Goal: Task Accomplishment & Management: Manage account settings

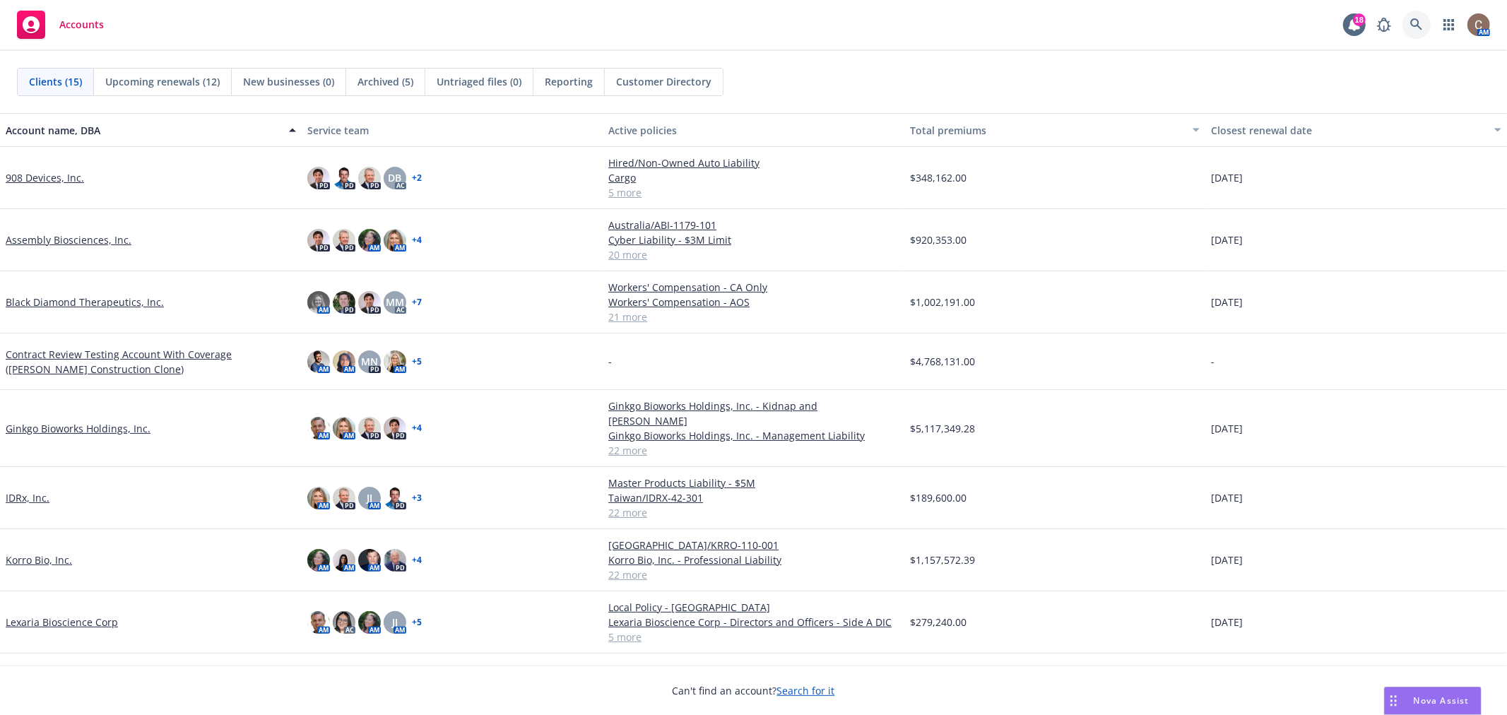
click at [1404, 18] on link at bounding box center [1416, 25] width 28 height 28
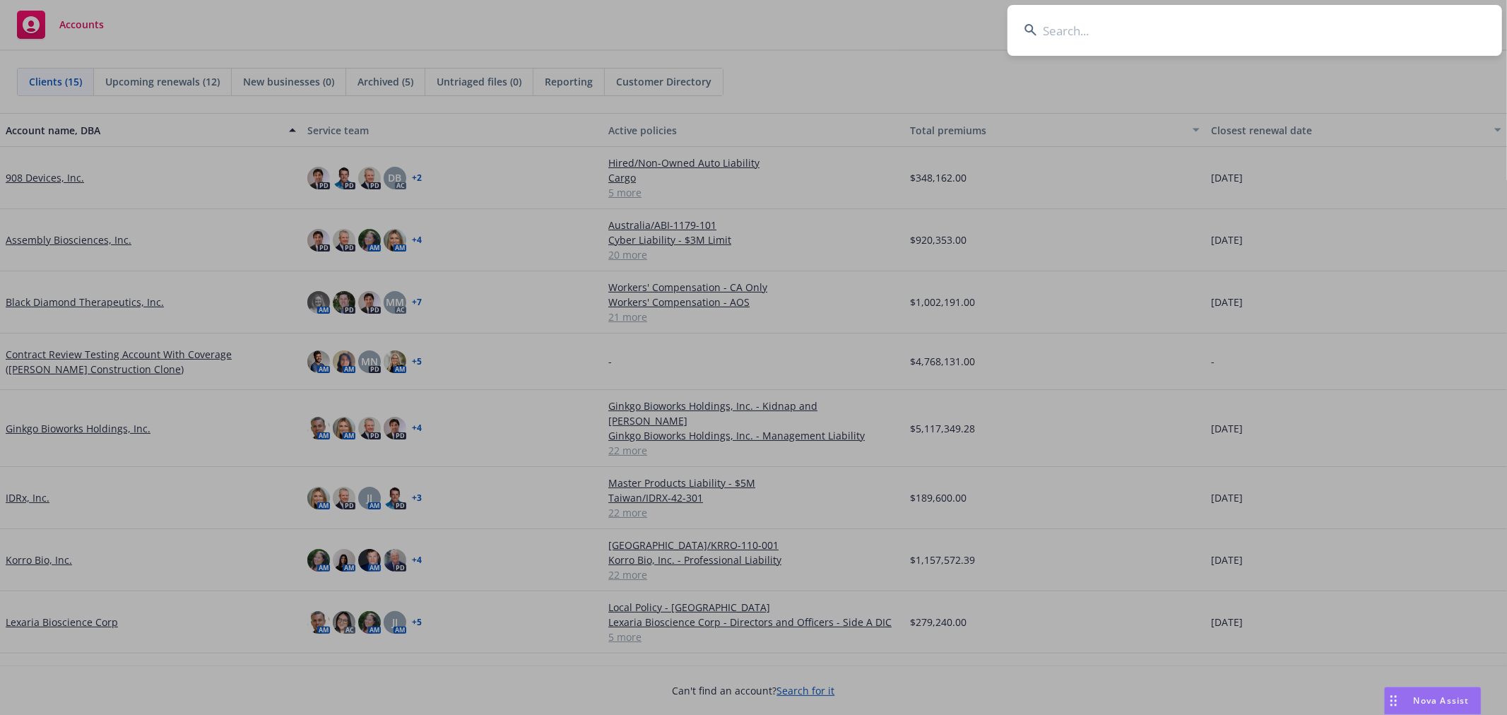
click at [1335, 29] on input at bounding box center [1254, 30] width 495 height 51
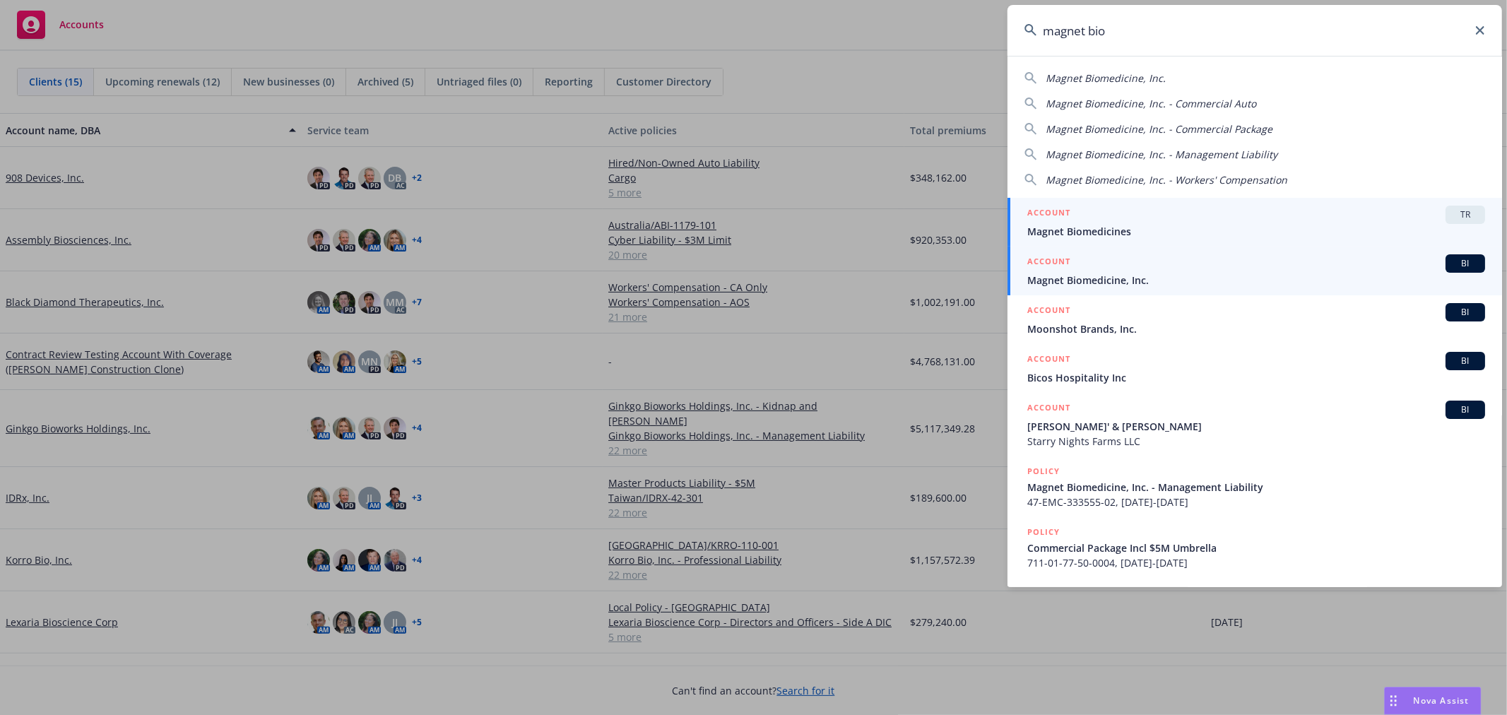
type input "magnet bio"
click at [1207, 273] on span "Magnet Biomedicine, Inc." at bounding box center [1256, 280] width 458 height 15
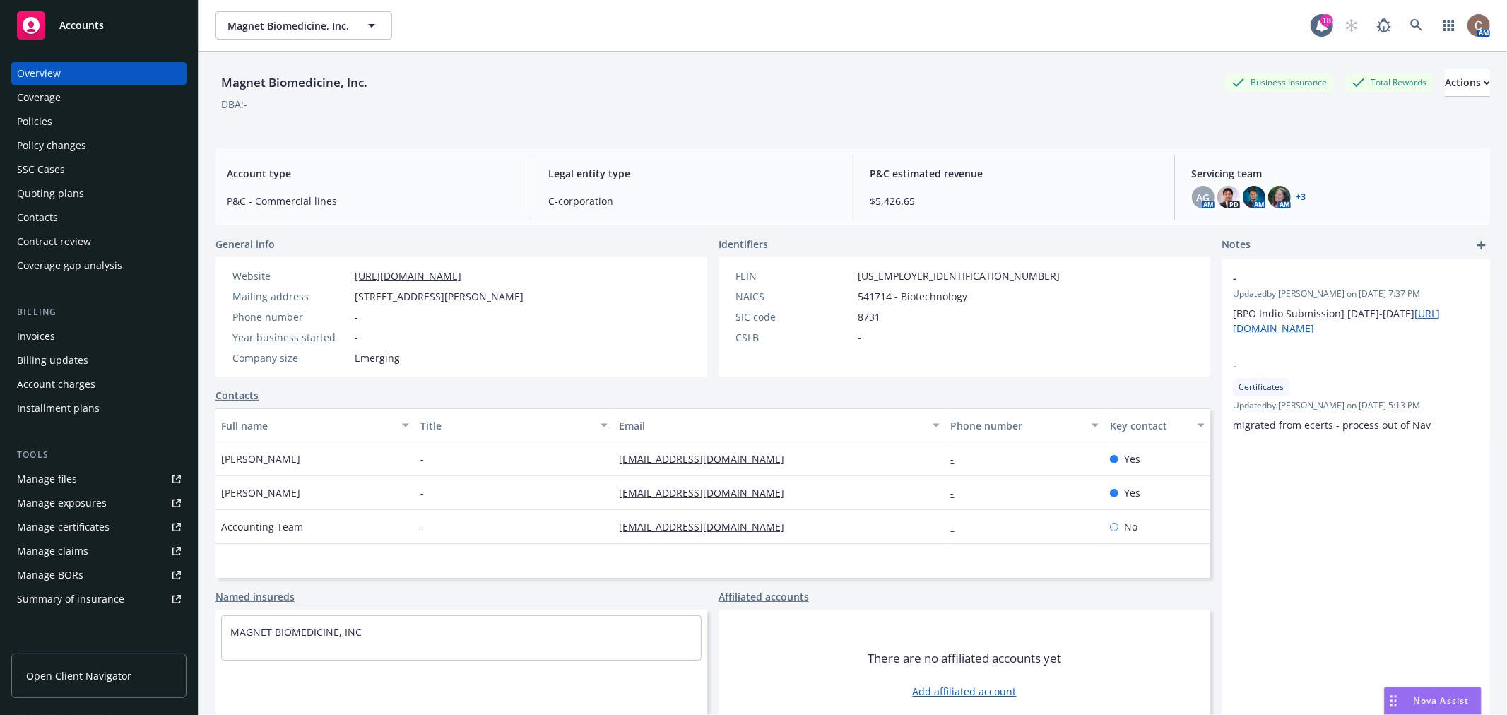
click at [104, 117] on div "Policies" at bounding box center [99, 121] width 164 height 23
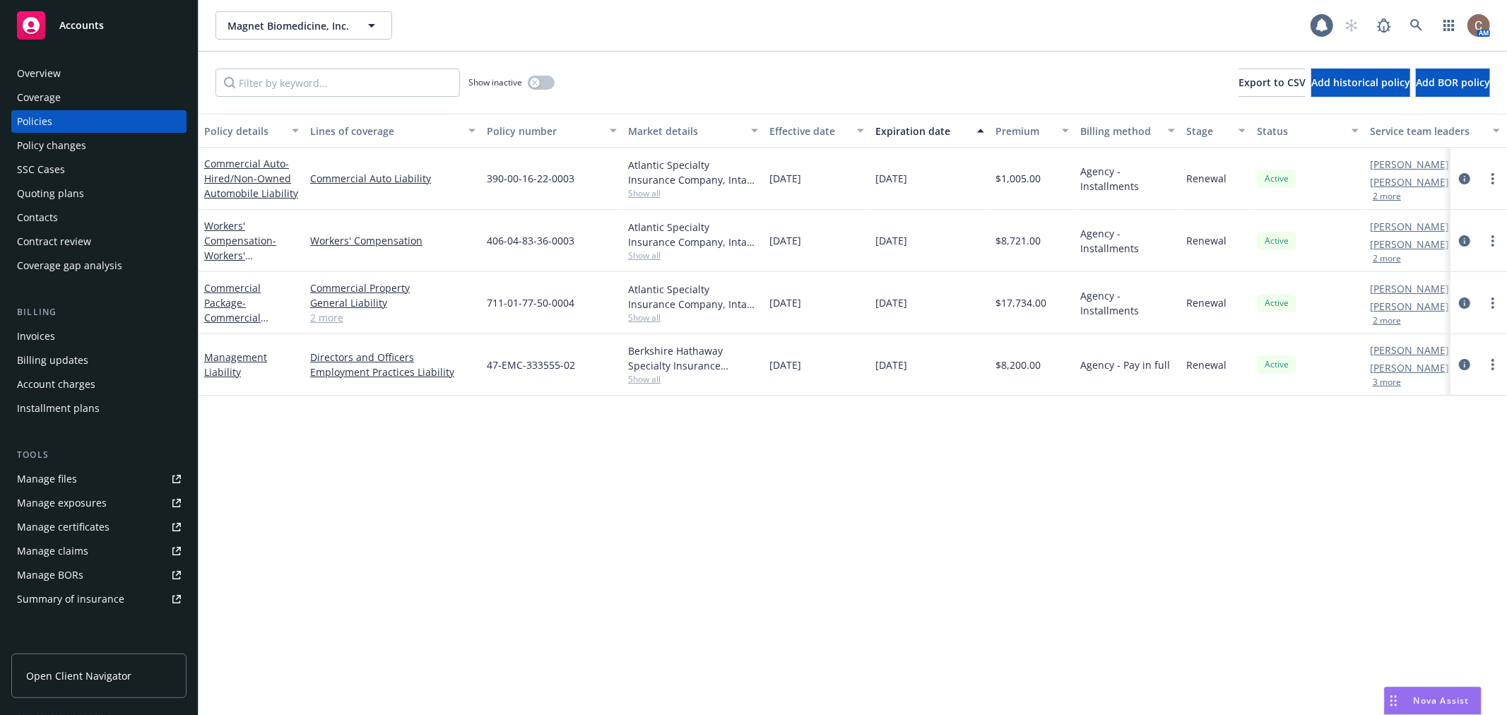
click at [60, 336] on div "Invoices" at bounding box center [99, 336] width 164 height 23
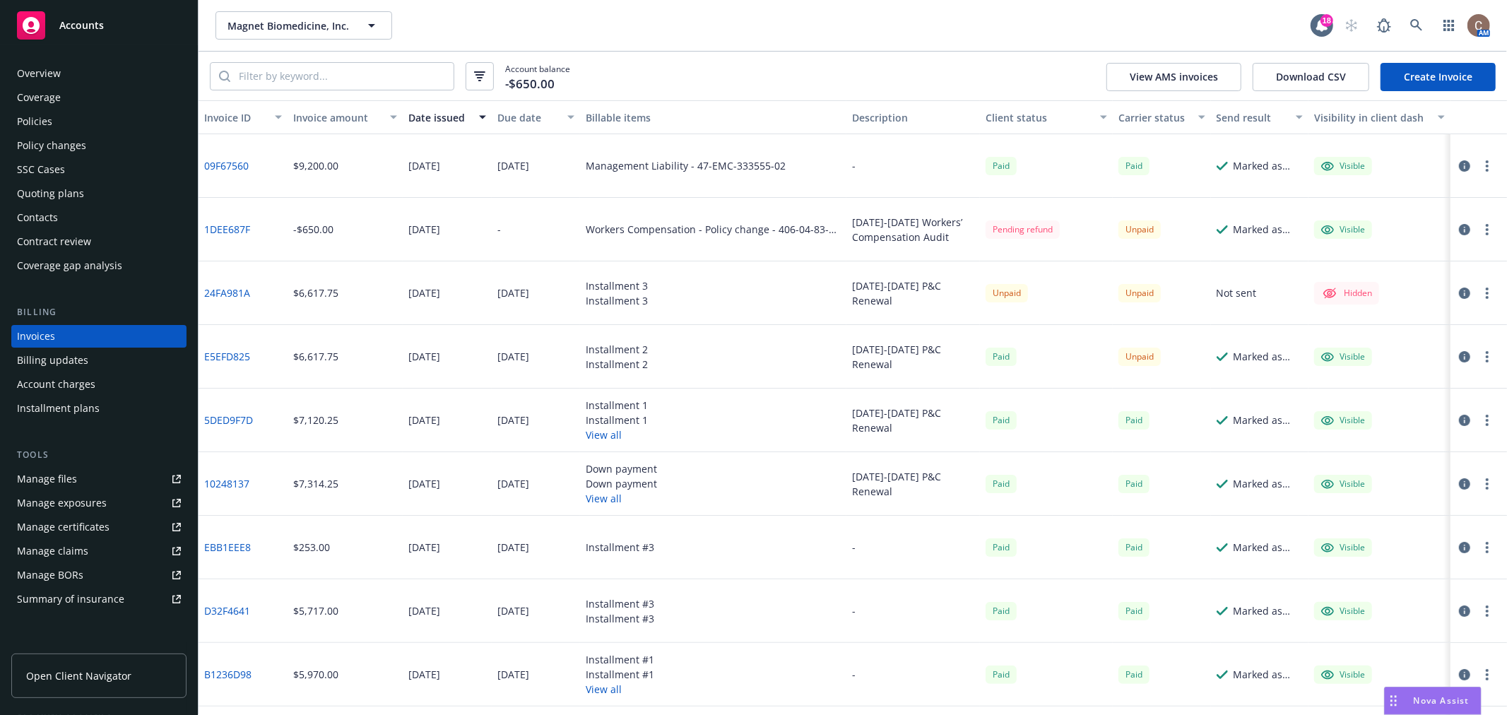
click at [149, 34] on div "Accounts" at bounding box center [99, 25] width 164 height 28
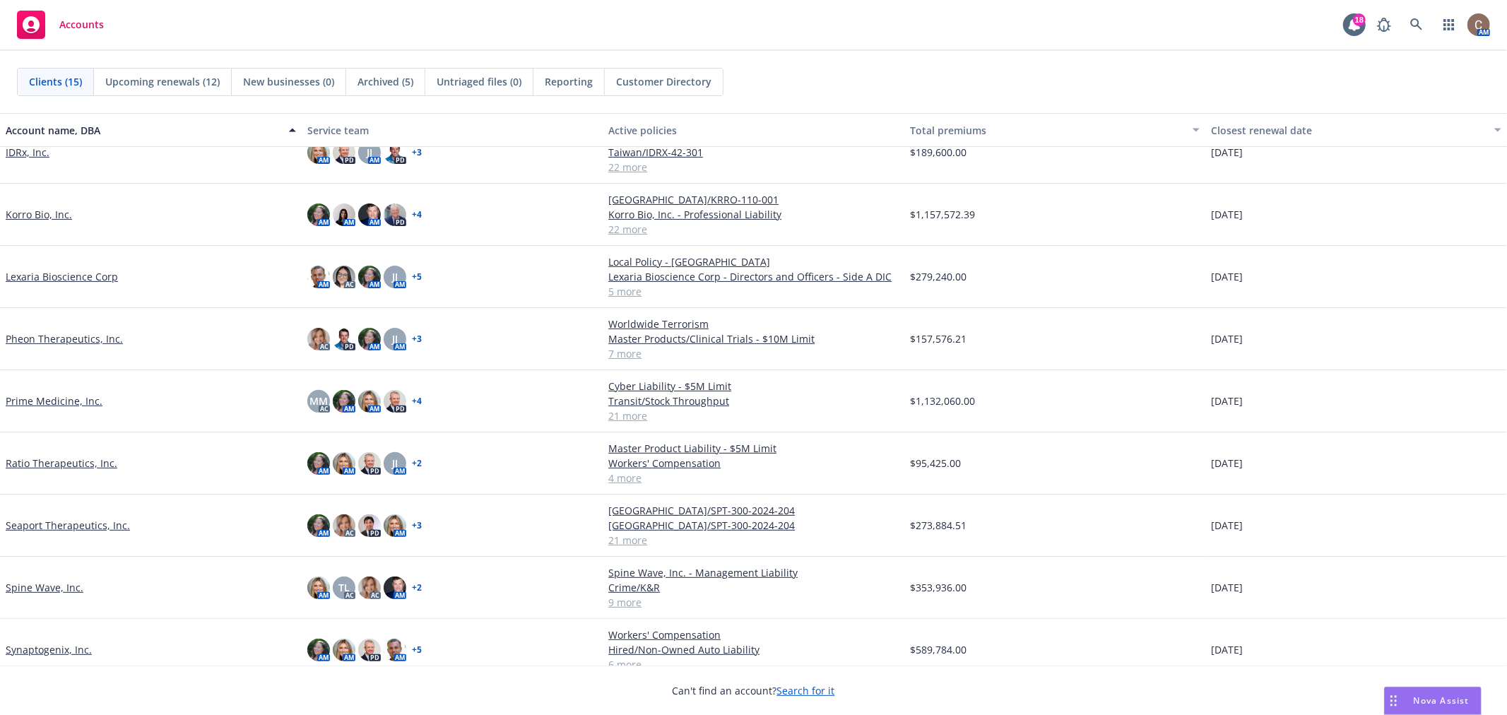
scroll to position [386, 0]
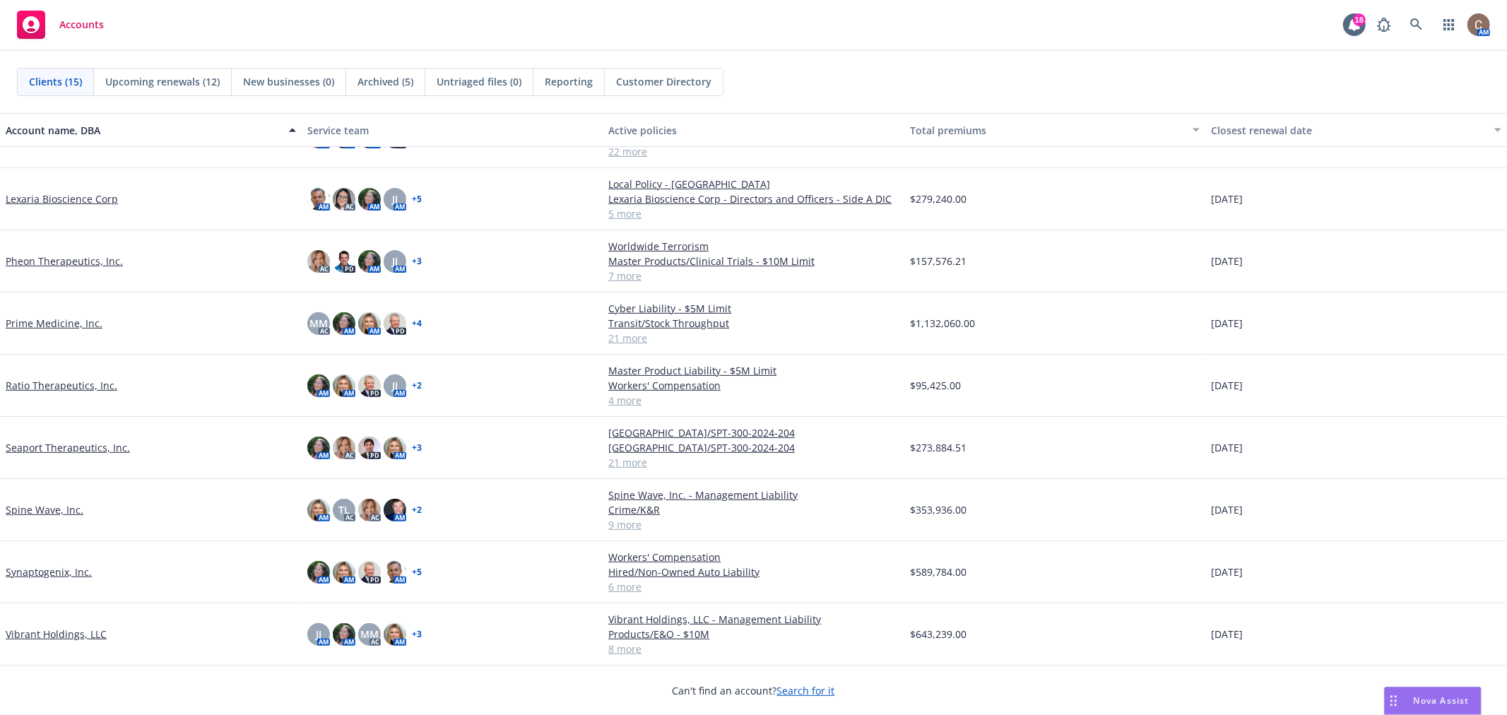
click at [88, 255] on link "Pheon Therapeutics, Inc." at bounding box center [64, 261] width 117 height 15
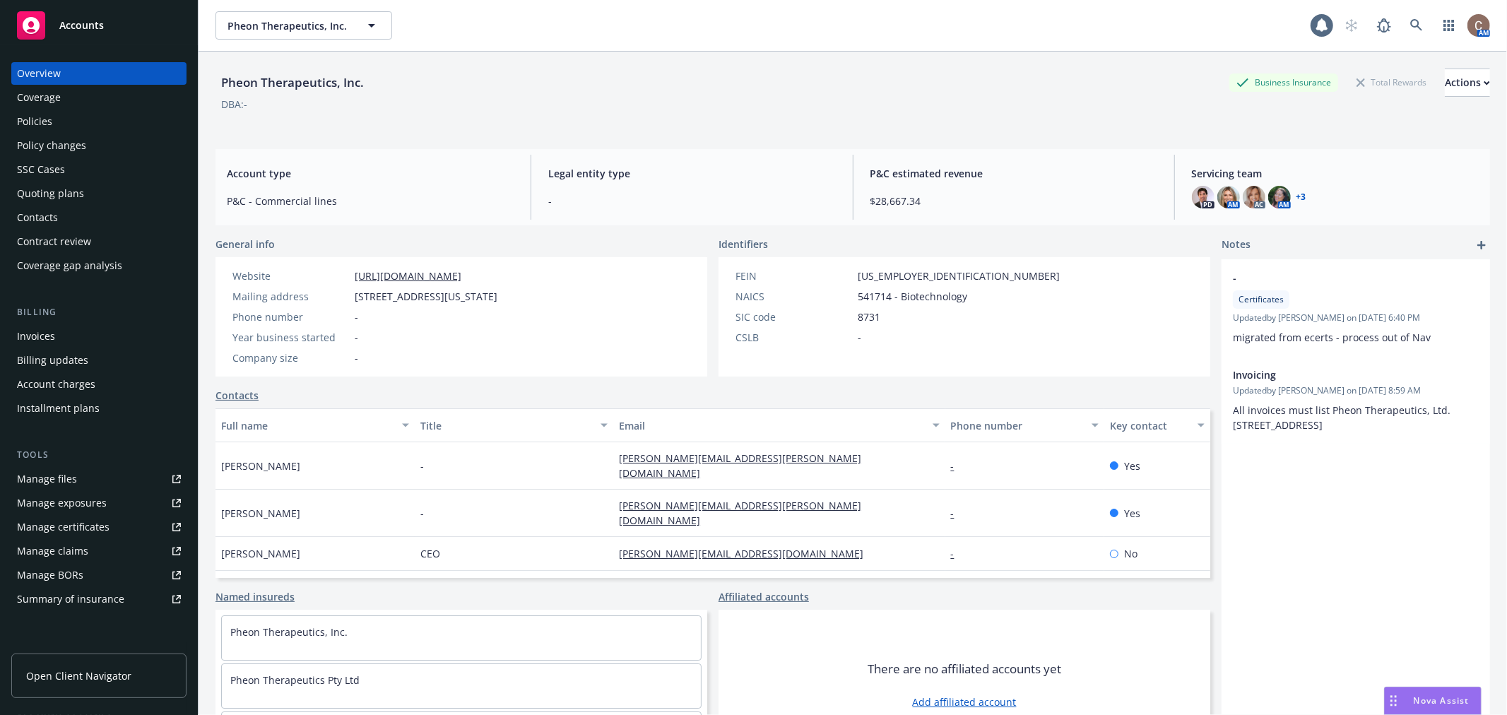
click at [44, 118] on div "Policies" at bounding box center [34, 121] width 35 height 23
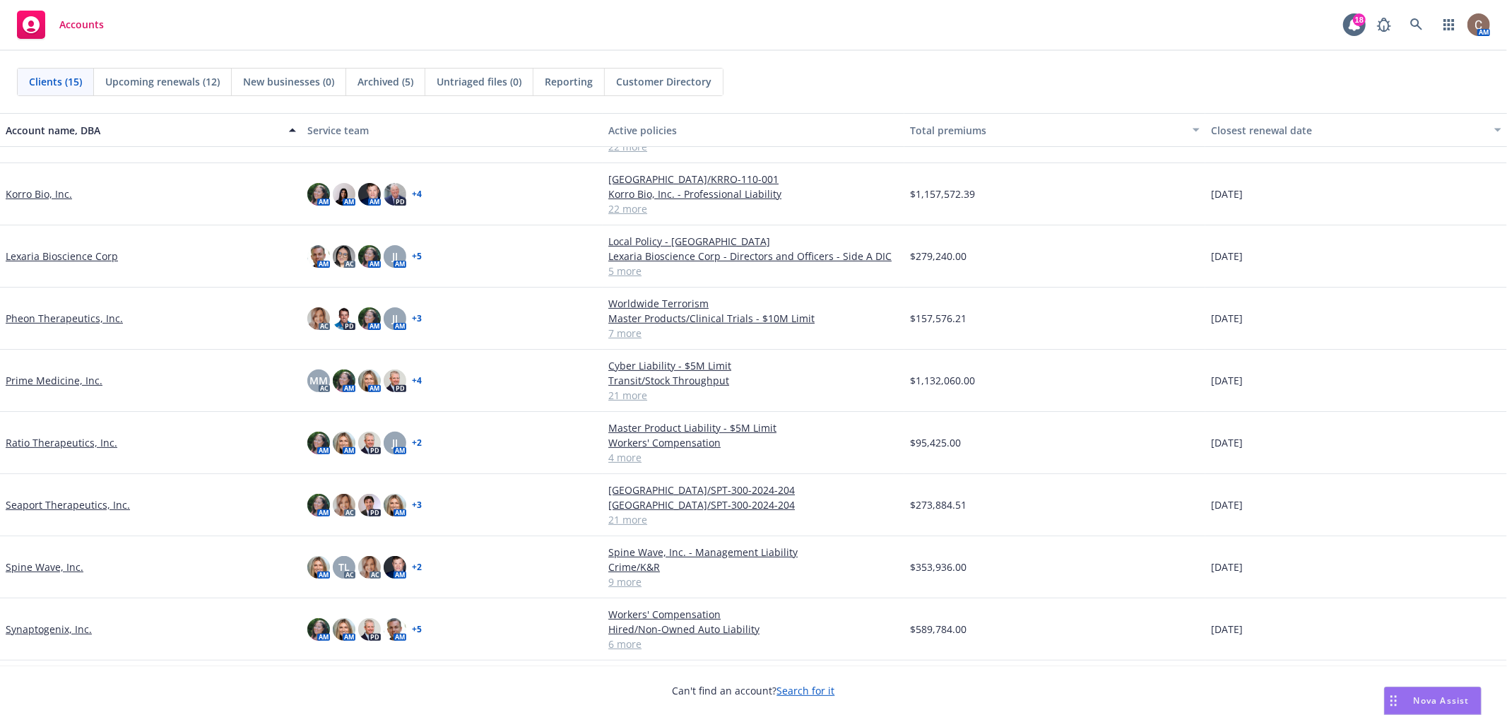
scroll to position [386, 0]
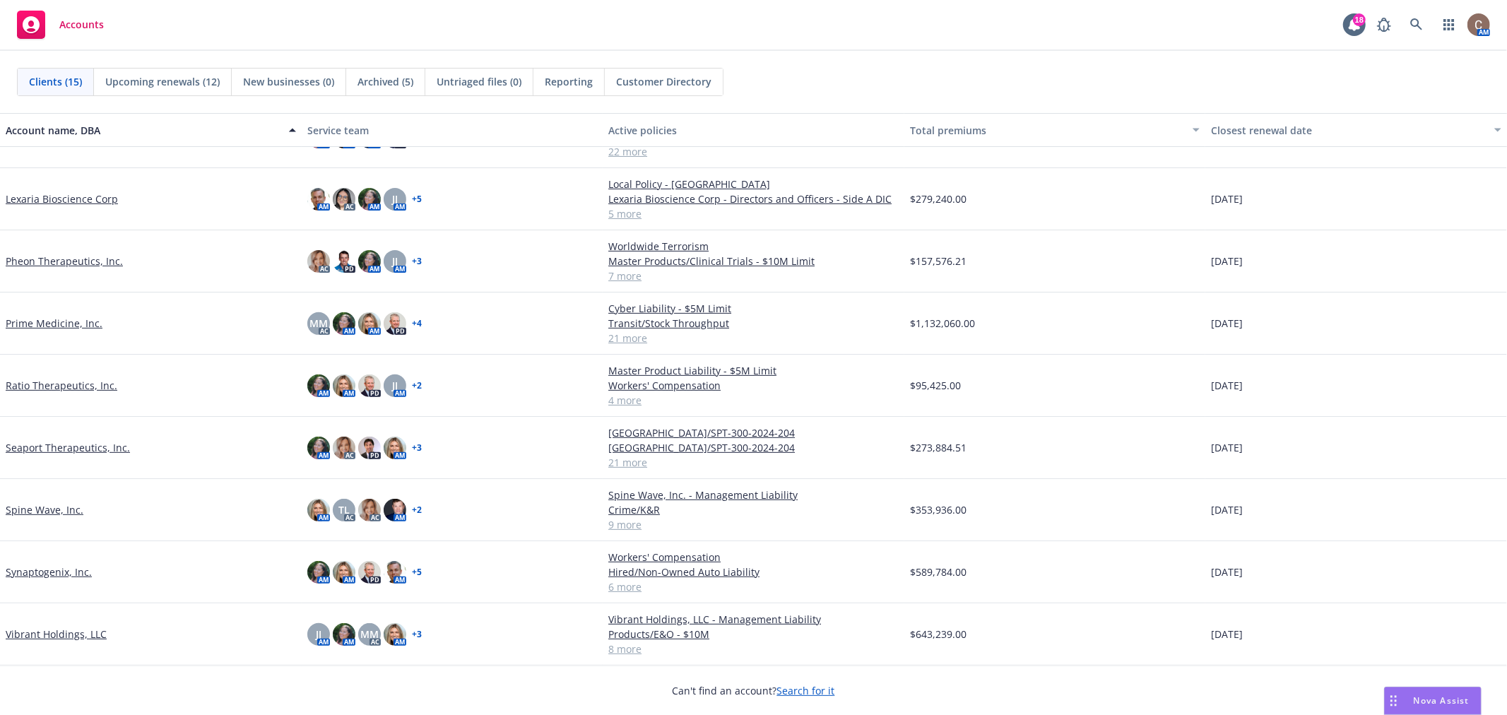
click at [64, 634] on link "Vibrant Holdings, LLC" at bounding box center [56, 634] width 101 height 15
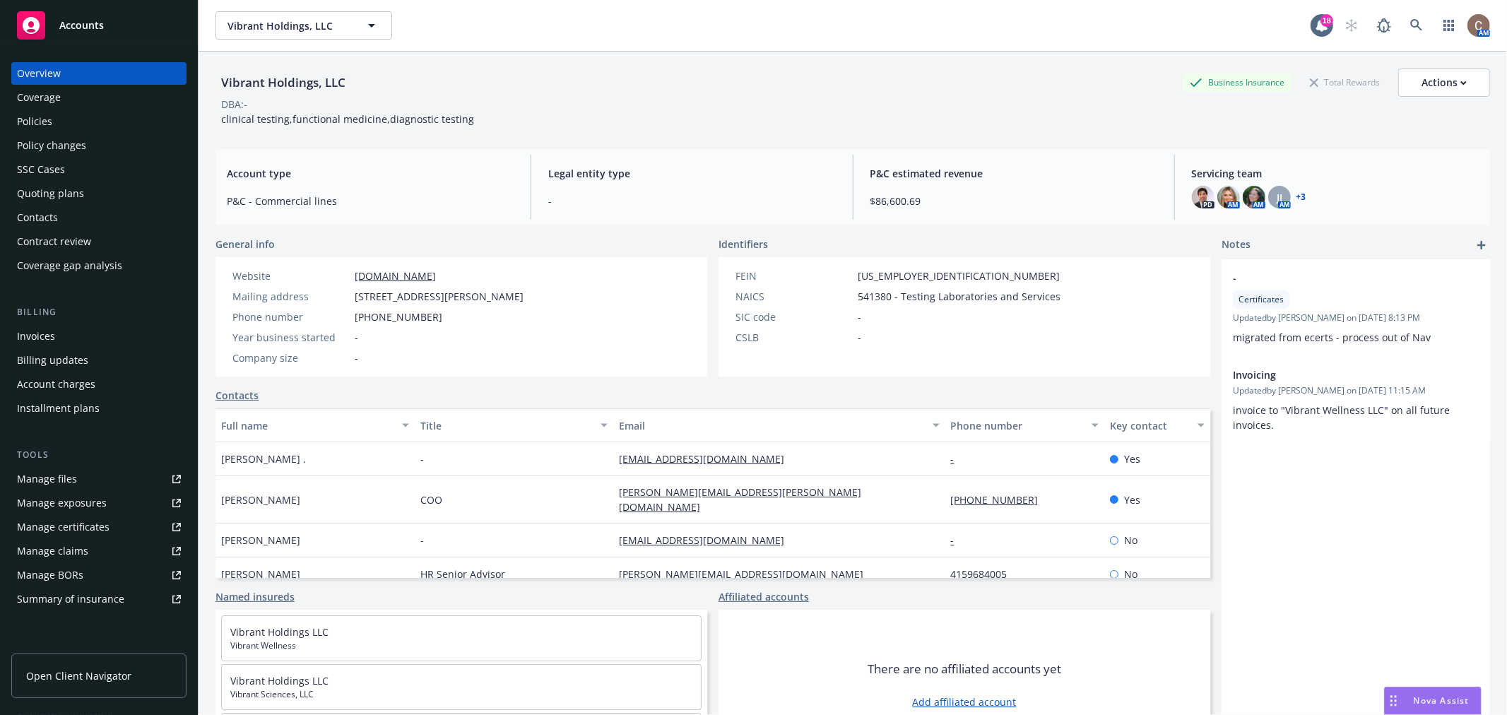
click at [88, 530] on div "Manage certificates" at bounding box center [63, 527] width 93 height 23
click at [127, 26] on div "Accounts" at bounding box center [99, 25] width 164 height 28
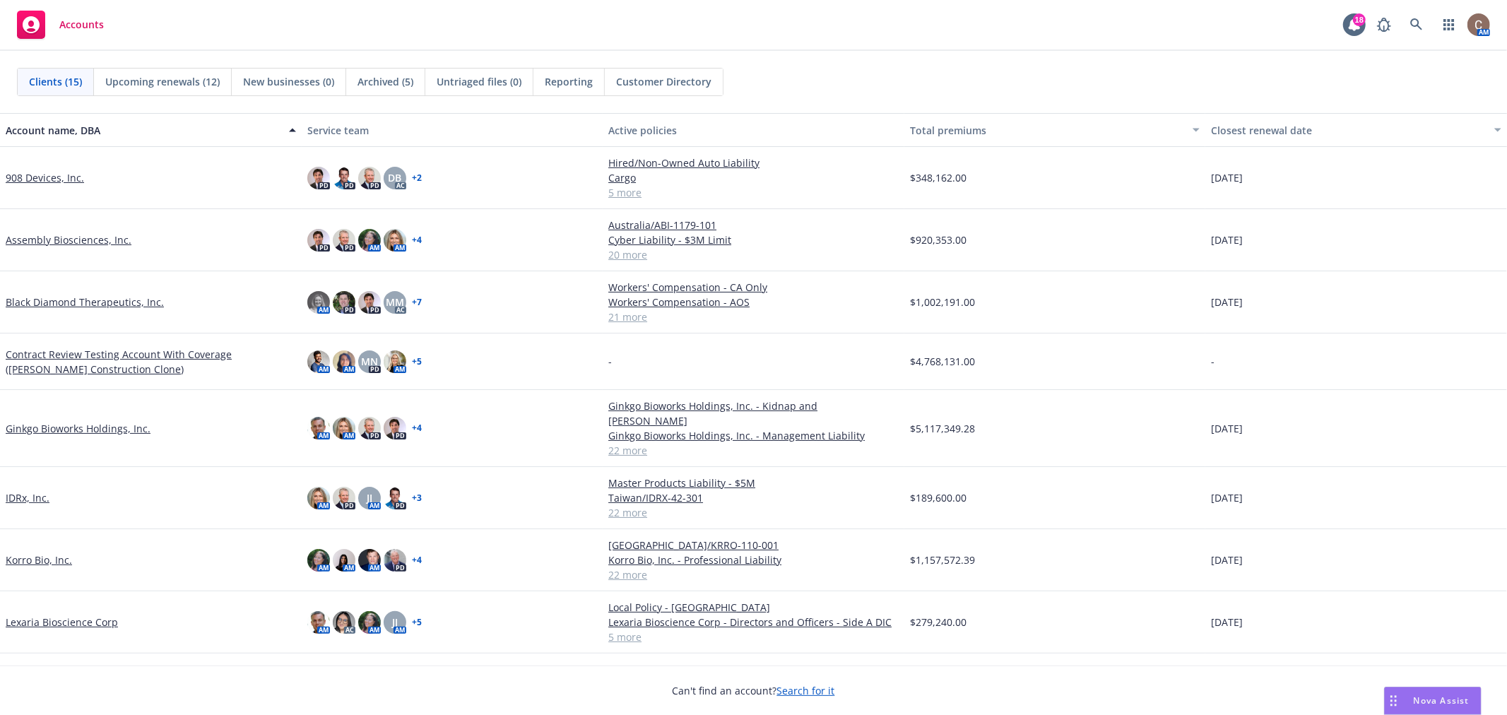
click at [57, 179] on link "908 Devices, Inc." at bounding box center [45, 177] width 78 height 15
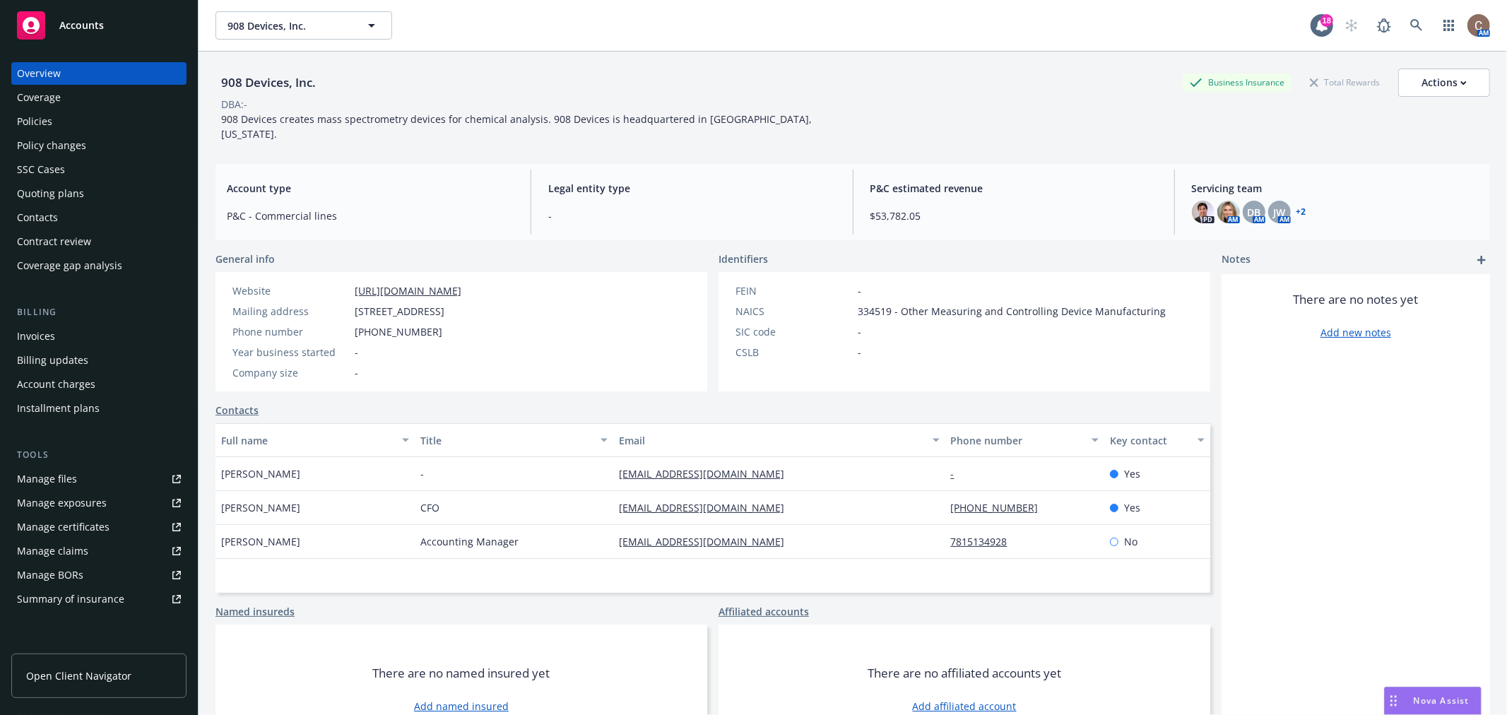
click at [73, 509] on div "Manage exposures" at bounding box center [62, 503] width 90 height 23
click at [90, 526] on div "Manage certificates" at bounding box center [63, 527] width 93 height 23
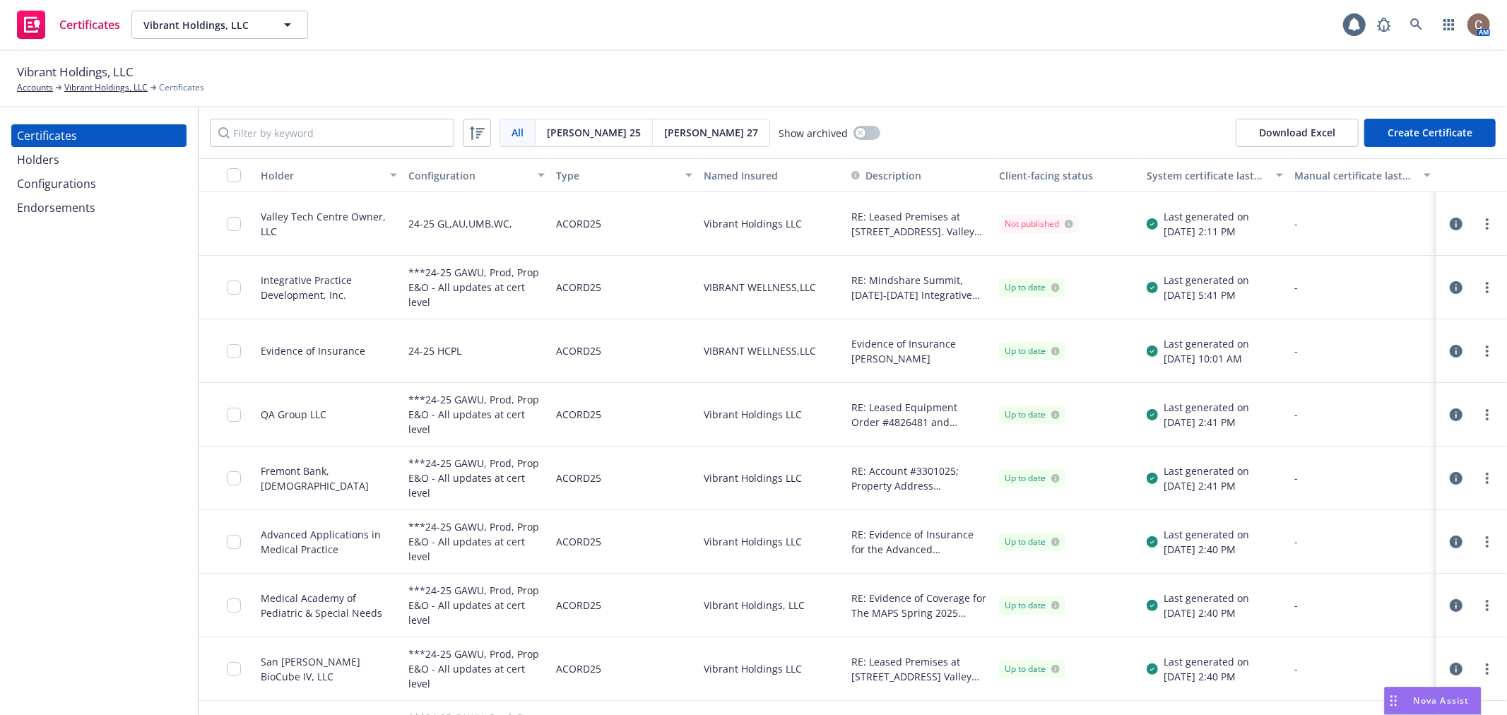
click at [107, 165] on div "Holders" at bounding box center [99, 159] width 164 height 23
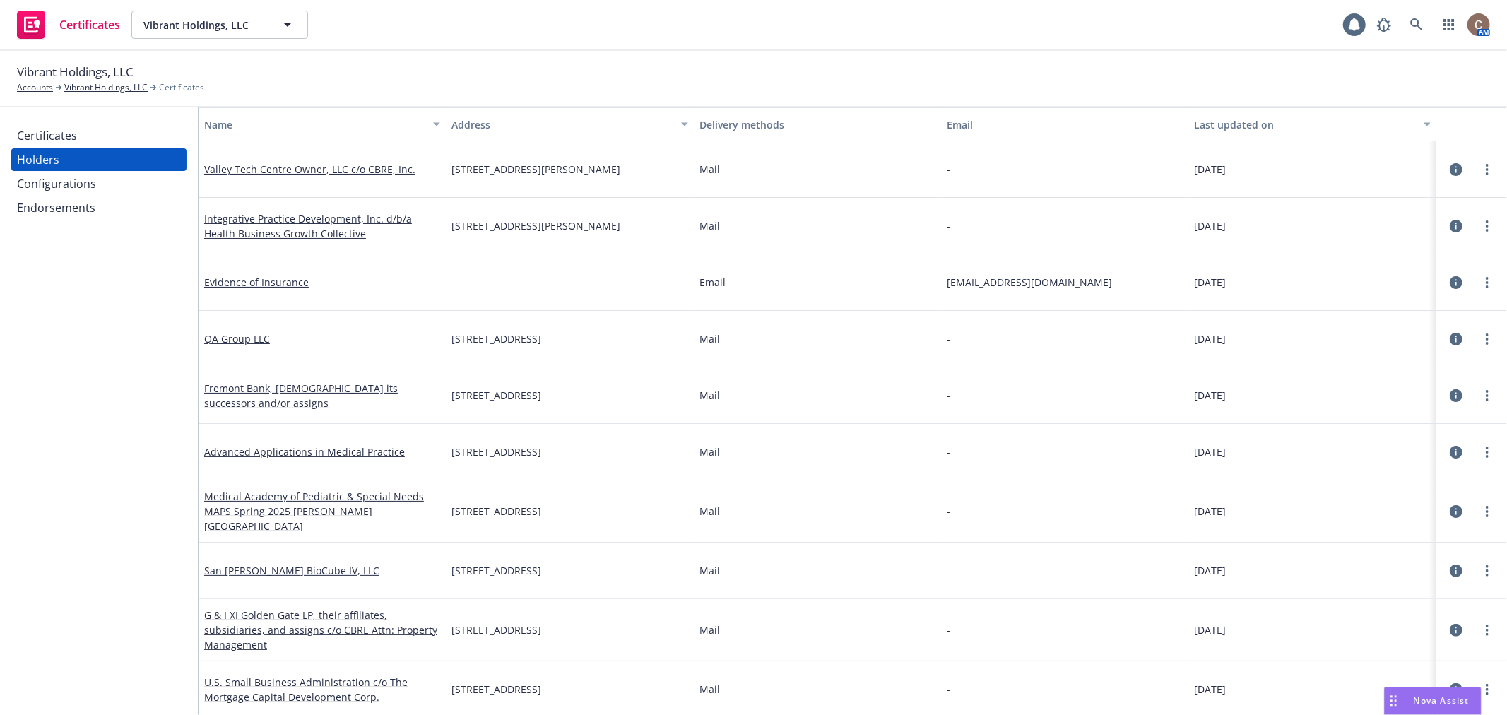
scroll to position [78, 0]
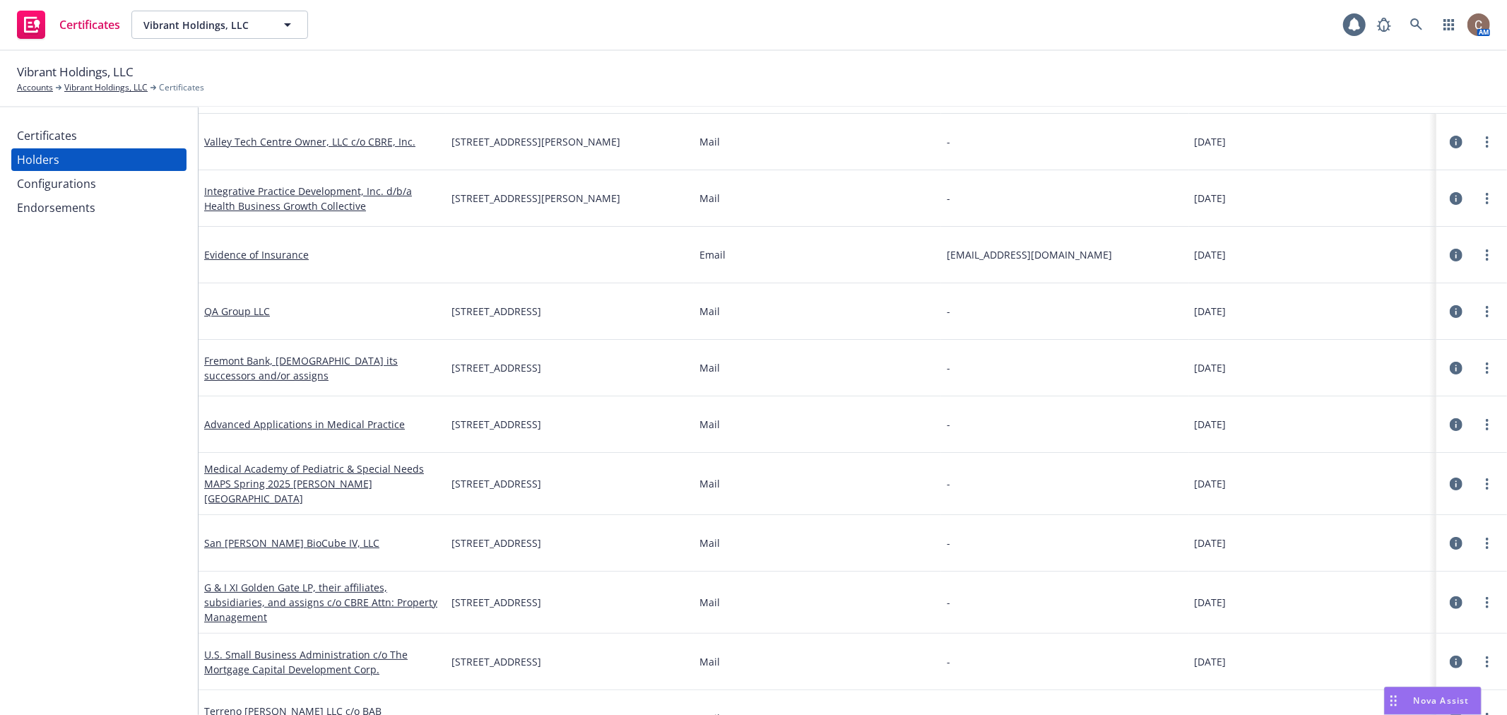
click at [103, 129] on div "Certificates" at bounding box center [99, 135] width 164 height 23
